Goal: Task Accomplishment & Management: Use online tool/utility

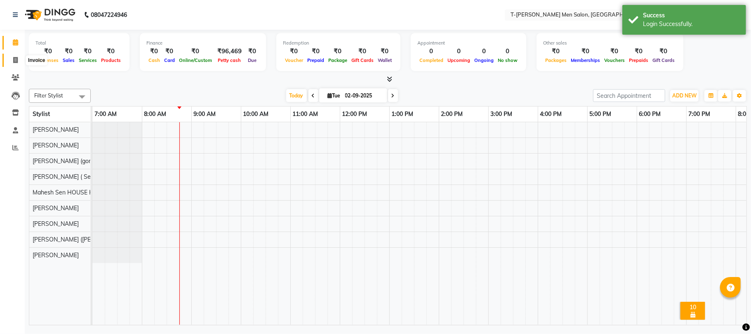
click at [14, 59] on icon at bounding box center [15, 60] width 5 height 6
select select "4816"
select select "service"
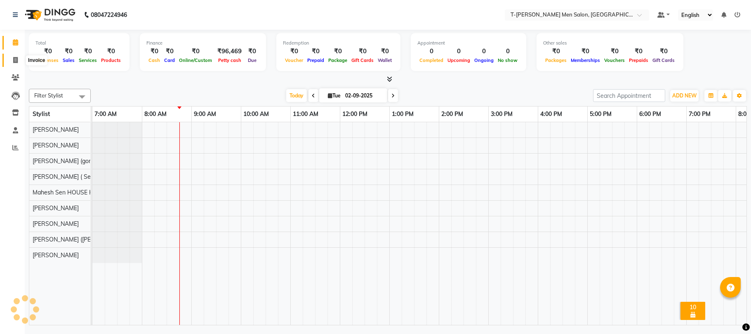
click at [12, 57] on span at bounding box center [15, 60] width 14 height 9
select select "service"
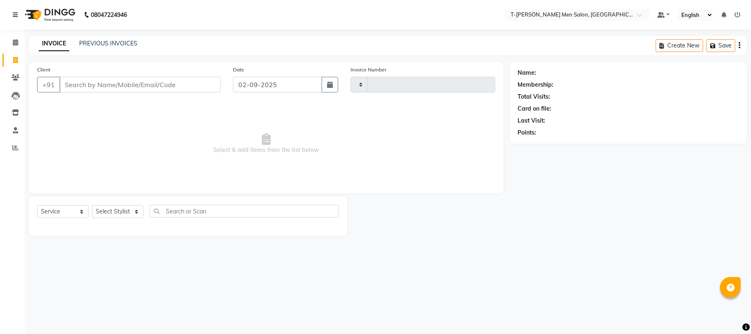
type input "5351"
select select "4816"
